Goal: Task Accomplishment & Management: Manage account settings

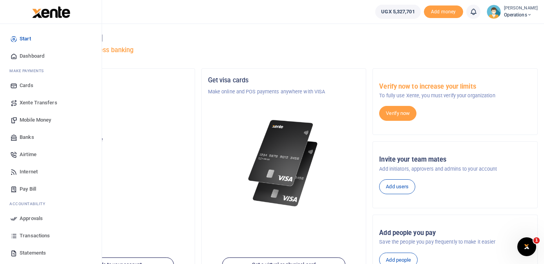
click at [42, 118] on span "Mobile Money" at bounding box center [35, 120] width 31 height 8
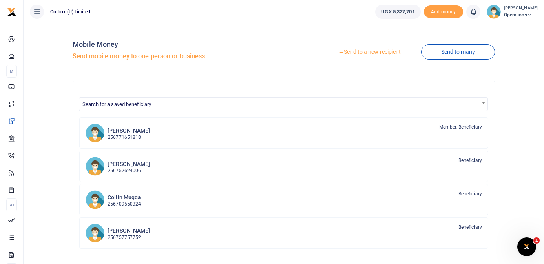
click at [373, 52] on link "Send to a new recipient" at bounding box center [369, 52] width 102 height 14
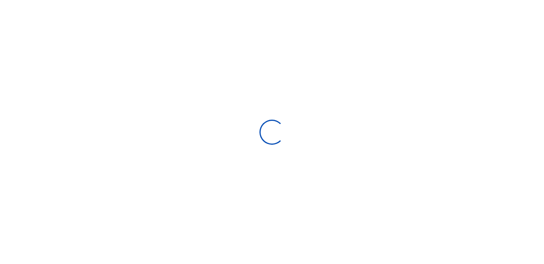
select select "Loading bundles"
select select
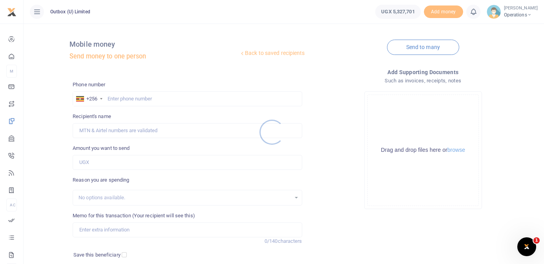
click at [171, 95] on div at bounding box center [272, 132] width 544 height 264
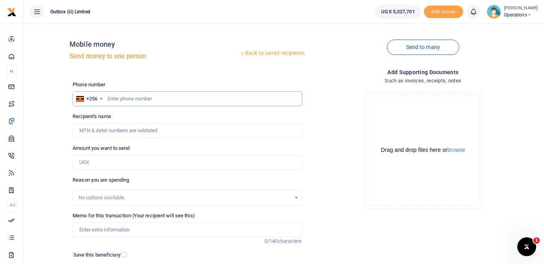
click at [164, 97] on input "text" at bounding box center [187, 98] width 229 height 15
type input "757393155"
click at [175, 68] on div "Back to saved recipients Mobile money Send money to one person" at bounding box center [186, 52] width 235 height 45
type input "Bernadette Musiimenta"
drag, startPoint x: 144, startPoint y: 131, endPoint x: 59, endPoint y: 132, distance: 84.3
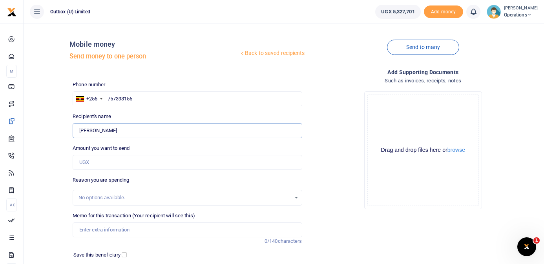
click at [59, 132] on div "Back to saved recipients Mobile money Send money to one person Send to many Pho…" at bounding box center [284, 171] width 514 height 283
click at [123, 156] on input "Amount you want to send" at bounding box center [187, 162] width 229 height 15
type input "40,000"
click at [54, 158] on div "Back to saved recipients Mobile money Send money to one person Send to many Pho…" at bounding box center [284, 171] width 514 height 283
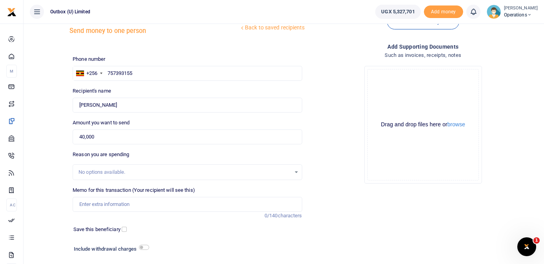
scroll to position [39, 0]
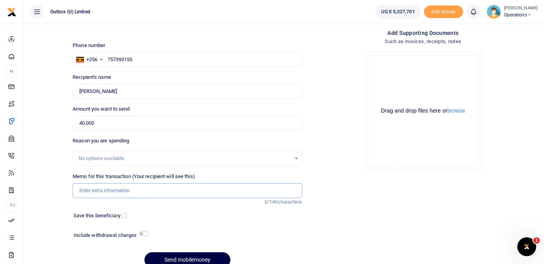
click at [108, 193] on input "Memo for this transaction (Your recipient will see this)" at bounding box center [187, 190] width 229 height 15
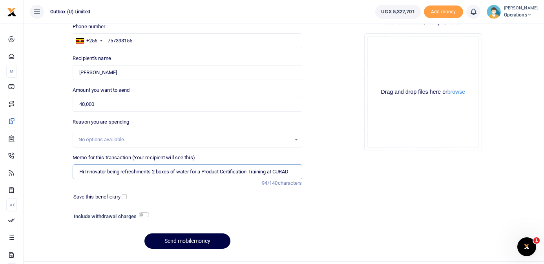
scroll to position [62, 0]
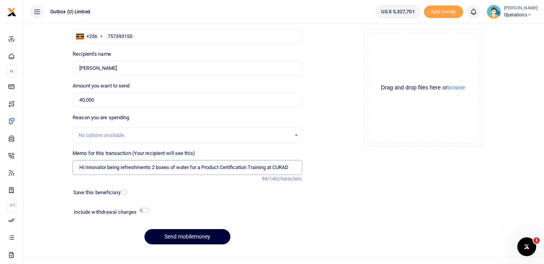
type input "Hi Innovator being refreshments 2 boxes of water for a Product Certification Tr…"
click at [208, 238] on button "Send mobilemoney" at bounding box center [187, 236] width 86 height 15
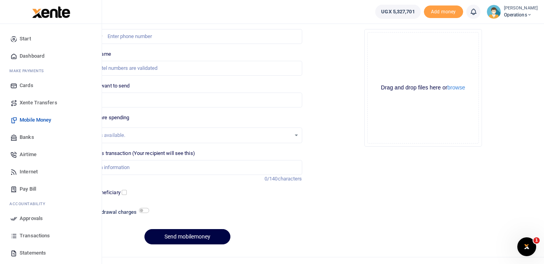
click at [38, 57] on span "Dashboard" at bounding box center [32, 56] width 25 height 8
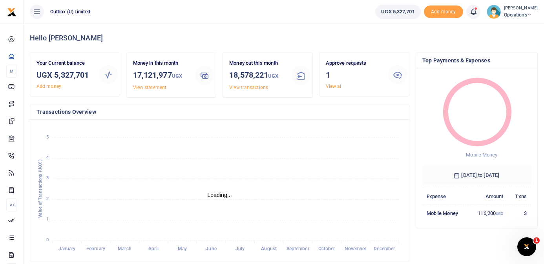
scroll to position [0, 0]
click at [338, 88] on link "View all" at bounding box center [333, 86] width 17 height 5
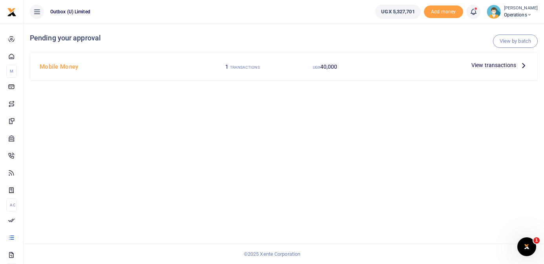
click at [522, 66] on icon at bounding box center [523, 65] width 9 height 9
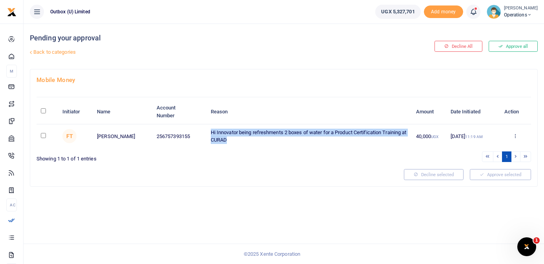
drag, startPoint x: 235, startPoint y: 141, endPoint x: 208, endPoint y: 133, distance: 27.5
click at [208, 133] on td "Hi Innovator being refreshments 2 boxes of water for a Product Certification Tr…" at bounding box center [308, 136] width 205 height 24
copy td "Hi Innovator being refreshments 2 boxes of water for a Product Certification Tr…"
click at [515, 138] on icon at bounding box center [514, 135] width 5 height 5
click at [487, 168] on link "Decline" at bounding box center [486, 166] width 62 height 11
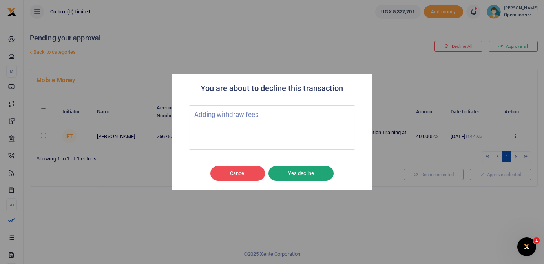
type textarea "Adding withdraw fees"
click at [305, 172] on button "Yes decline" at bounding box center [300, 173] width 65 height 15
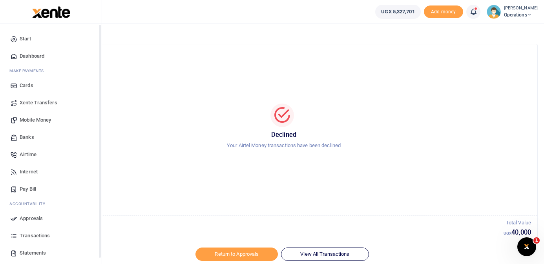
click at [34, 55] on span "Dashboard" at bounding box center [32, 56] width 25 height 8
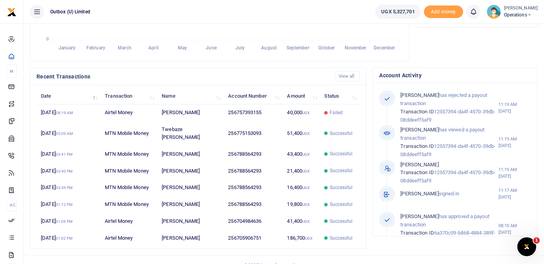
scroll to position [0, 0]
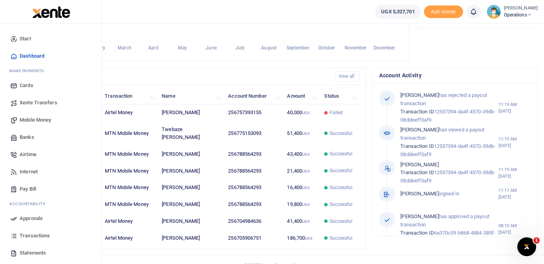
click at [41, 118] on span "Mobile Money" at bounding box center [35, 120] width 31 height 8
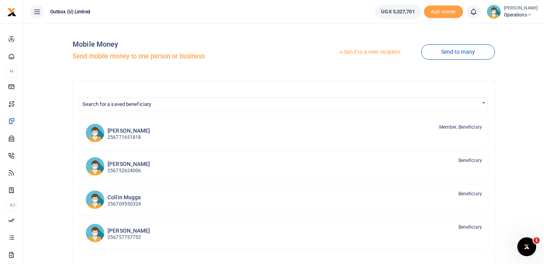
click at [368, 55] on link "Send to a new recipient" at bounding box center [369, 52] width 102 height 14
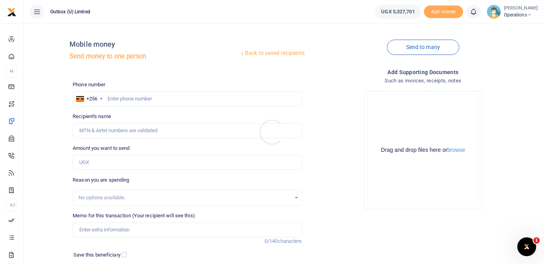
click at [171, 99] on div at bounding box center [272, 132] width 544 height 264
click at [171, 99] on input "text" at bounding box center [187, 98] width 229 height 15
type input "757393155"
type input "Bernadette Musiimenta"
type input "757393155"
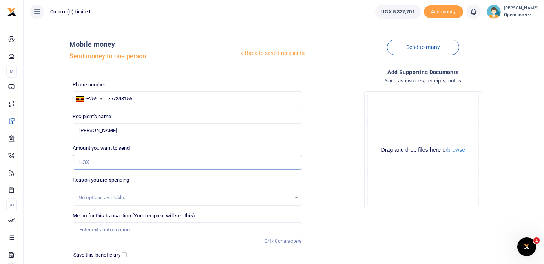
click at [128, 162] on input "Amount you want to send" at bounding box center [187, 162] width 229 height 15
type input "40,000"
click at [112, 229] on input "Memo for this transaction (Your recipient will see this)" at bounding box center [187, 229] width 229 height 15
paste input "Hi Innovator being refreshments 2 boxes of water for a Product Certification Tr…"
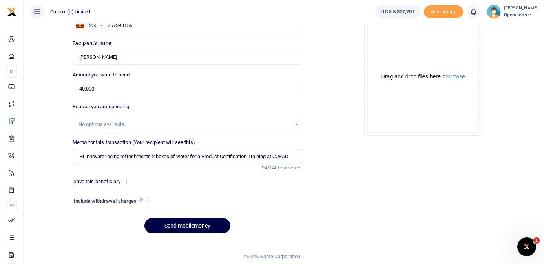
scroll to position [76, 0]
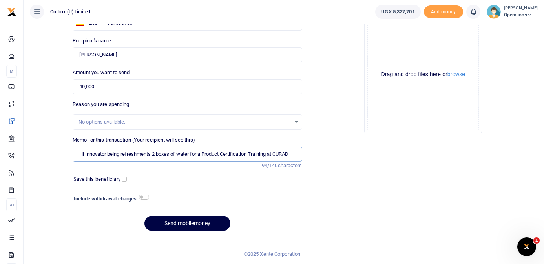
type input "Hi Innovator being refreshments 2 boxes of water for a Product Certification Tr…"
click at [147, 196] on input "checkbox" at bounding box center [144, 197] width 10 height 5
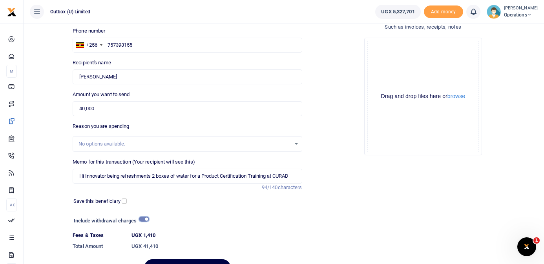
scroll to position [55, 0]
click at [141, 219] on input "checkbox" at bounding box center [144, 218] width 10 height 5
checkbox input "false"
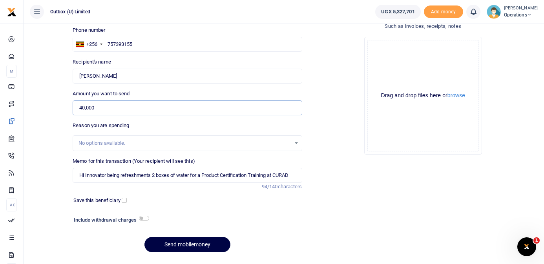
click at [84, 105] on input "40,000" at bounding box center [187, 107] width 229 height 15
type input "42,000"
click at [48, 175] on div "Back to saved recipients Mobile money Send money to one person Send to many Pho…" at bounding box center [284, 116] width 514 height 283
click at [196, 246] on button "Send mobilemoney" at bounding box center [187, 244] width 86 height 15
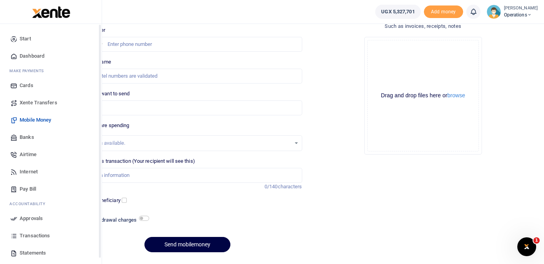
click at [24, 55] on span "Dashboard" at bounding box center [32, 56] width 25 height 8
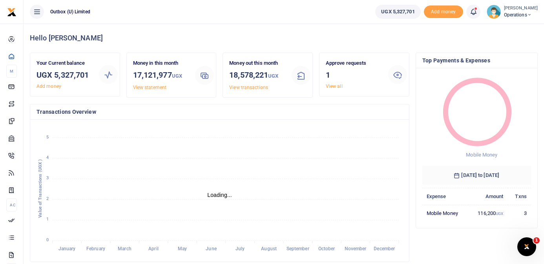
scroll to position [0, 0]
click at [335, 89] on link "View all" at bounding box center [333, 86] width 17 height 5
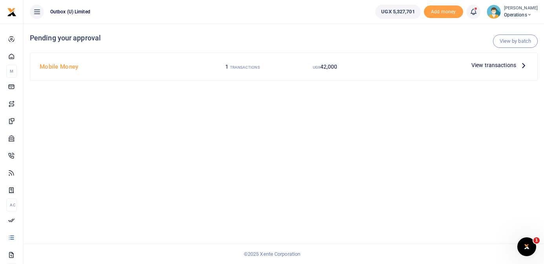
click at [521, 65] on icon at bounding box center [523, 65] width 9 height 9
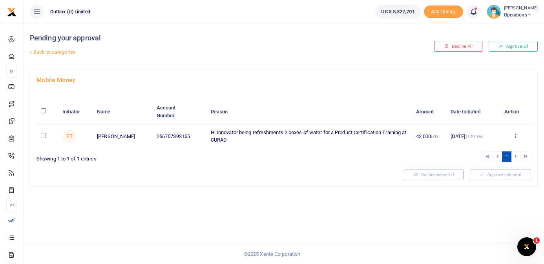
click at [514, 136] on icon at bounding box center [514, 135] width 5 height 5
click at [489, 148] on link "Approve" at bounding box center [486, 149] width 62 height 11
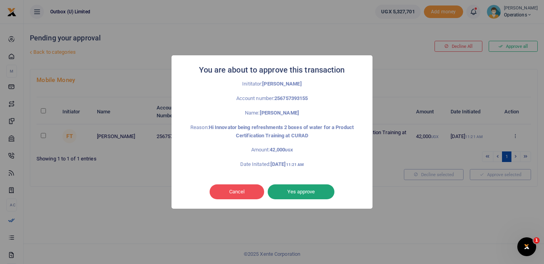
click at [309, 194] on button "Yes approve" at bounding box center [300, 191] width 67 height 15
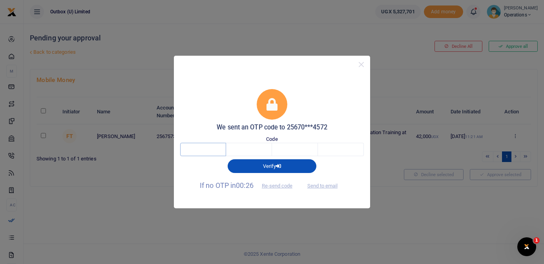
click at [210, 152] on input "text" at bounding box center [203, 149] width 46 height 13
type input "9"
type input "0"
type input "2"
type input "6"
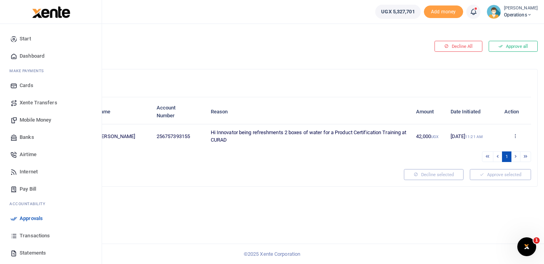
click at [34, 56] on span "Dashboard" at bounding box center [32, 56] width 25 height 8
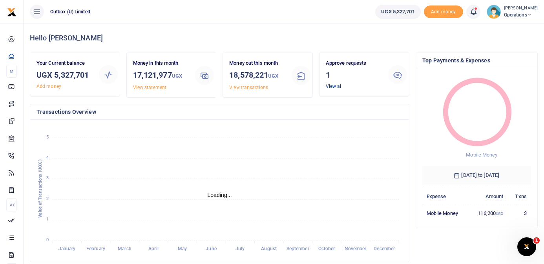
click at [339, 84] on link "View all" at bounding box center [333, 86] width 17 height 5
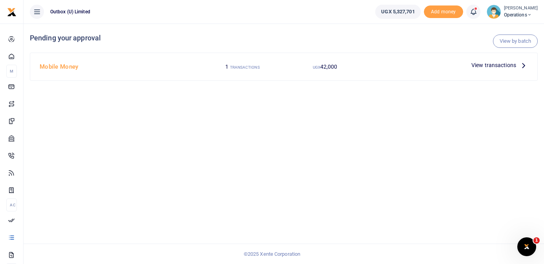
click at [513, 65] on span "View transactions" at bounding box center [493, 65] width 45 height 9
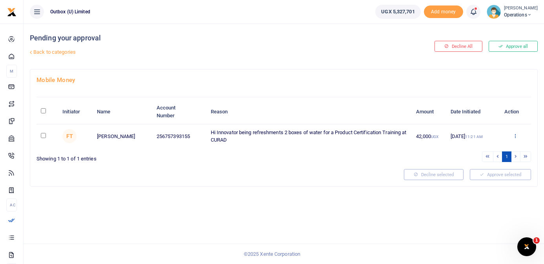
click at [515, 136] on icon at bounding box center [514, 135] width 5 height 5
click at [489, 147] on link "Approve" at bounding box center [486, 149] width 62 height 11
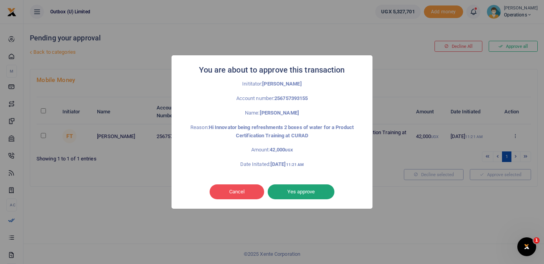
click at [319, 189] on button "Yes approve" at bounding box center [300, 191] width 67 height 15
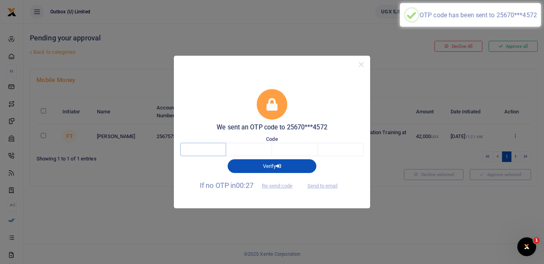
click at [223, 151] on input "text" at bounding box center [203, 149] width 46 height 13
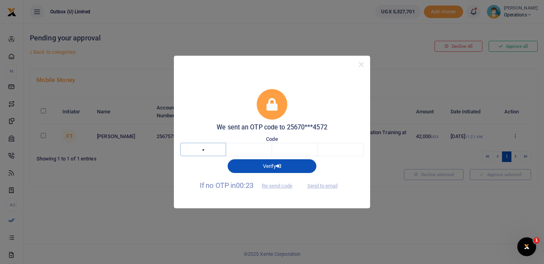
type input "6"
type input "7"
type input "3"
type input "6"
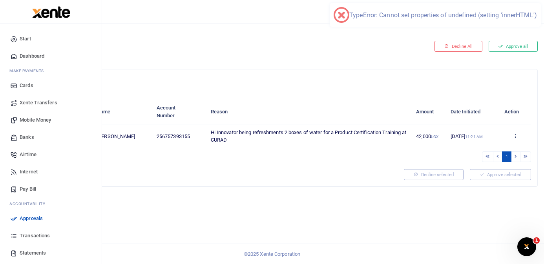
click at [53, 13] on img at bounding box center [51, 12] width 38 height 12
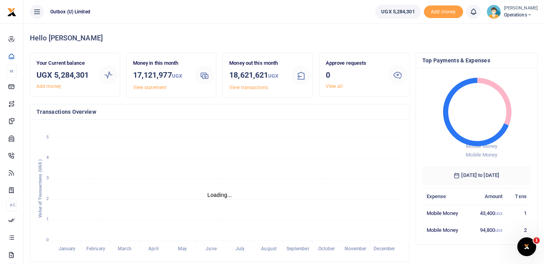
scroll to position [0, 0]
